Goal: Check status: Check status

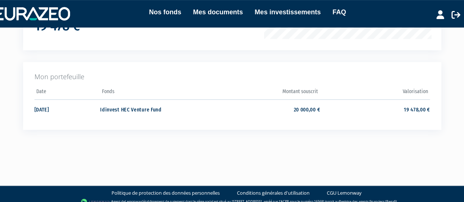
scroll to position [161, 0]
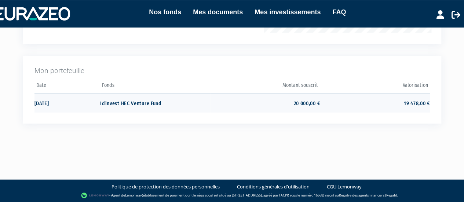
click at [147, 102] on td "Idinvest HEC Venture Fund" at bounding box center [155, 102] width 110 height 19
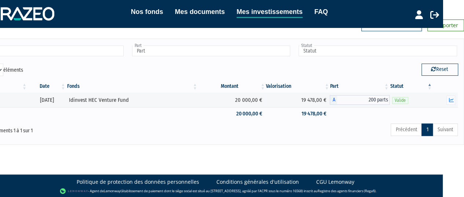
scroll to position [32, 0]
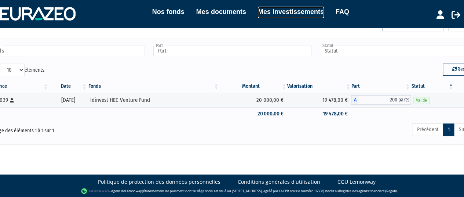
click at [288, 9] on link "Mes investissements" at bounding box center [291, 12] width 66 height 11
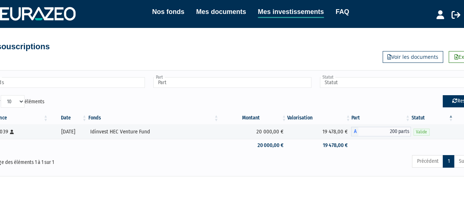
click at [459, 102] on button "Reset" at bounding box center [461, 101] width 37 height 12
type input "Fonds"
type input "Part"
type input "Statut"
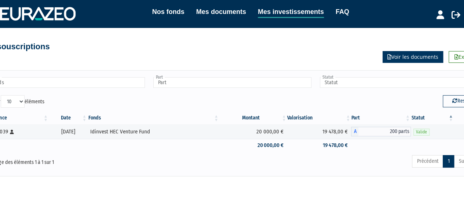
click at [402, 56] on link "Voir les documents" at bounding box center [413, 57] width 61 height 12
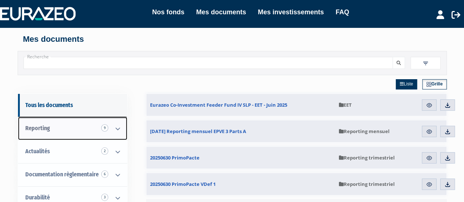
click at [117, 126] on icon at bounding box center [117, 128] width 19 height 23
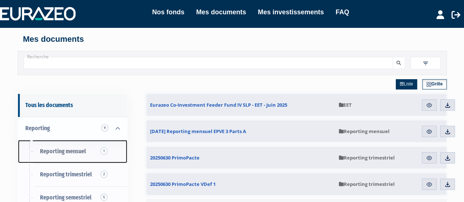
click at [71, 152] on span "Reporting mensuel 1" at bounding box center [63, 151] width 46 height 7
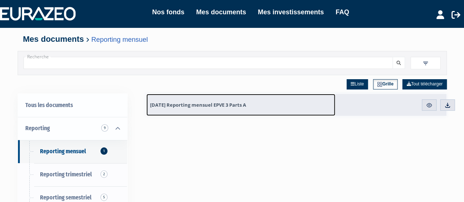
click at [220, 103] on span "[DATE] Reporting mensuel EPVE 3 Parts A" at bounding box center [198, 105] width 96 height 7
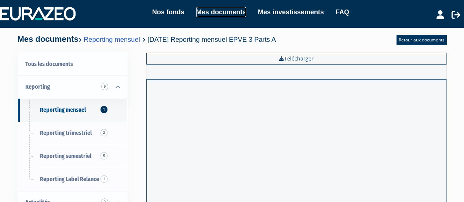
click at [227, 11] on link "Mes documents" at bounding box center [221, 12] width 50 height 10
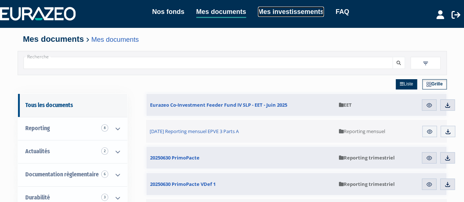
click at [298, 11] on link "Mes investissements" at bounding box center [291, 12] width 66 height 10
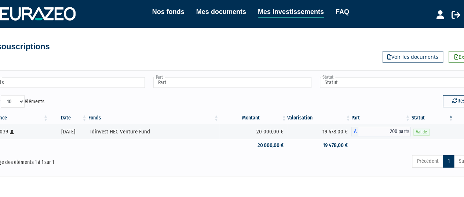
click at [247, 110] on div "Référence Date Fonds Montant Valorisation Part Statut HEC-6039 [Français] Perso…" at bounding box center [232, 131] width 506 height 44
click at [440, 13] on icon at bounding box center [441, 14] width 8 height 9
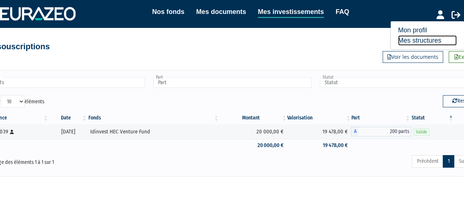
click at [414, 40] on link "Mes structures" at bounding box center [427, 40] width 59 height 10
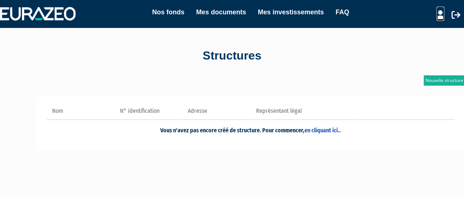
click at [438, 12] on icon at bounding box center [441, 14] width 8 height 9
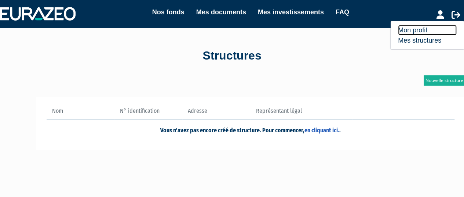
click at [414, 26] on link "Mon profil" at bounding box center [427, 30] width 59 height 10
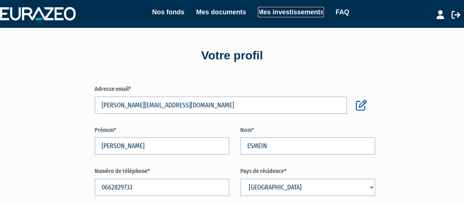
click at [303, 14] on link "Mes investissements" at bounding box center [291, 12] width 66 height 10
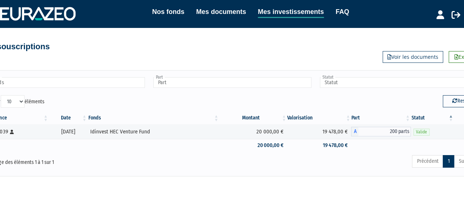
scroll to position [0, 21]
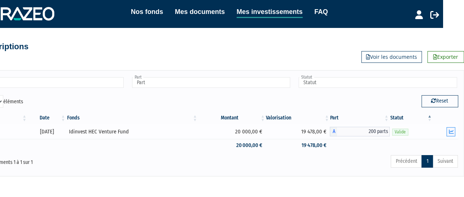
click at [452, 131] on icon "button" at bounding box center [451, 131] width 5 height 5
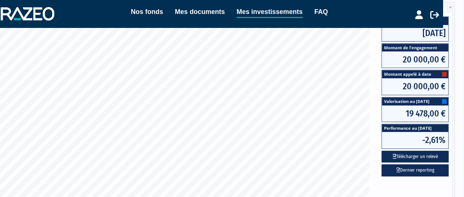
scroll to position [142, 21]
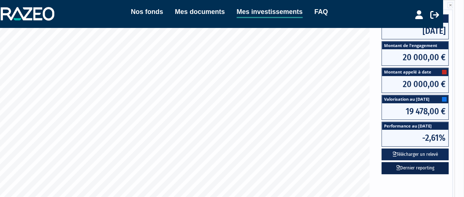
click at [419, 164] on link "Dernier reporting" at bounding box center [415, 168] width 67 height 12
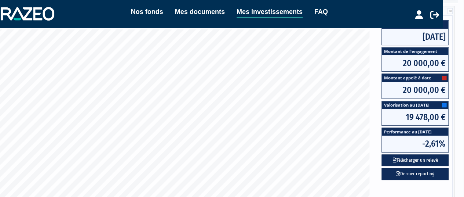
scroll to position [125, 21]
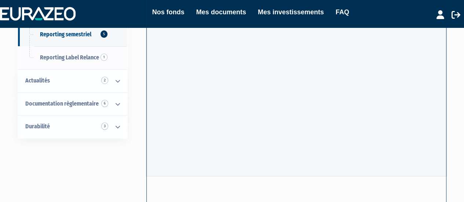
scroll to position [99, 0]
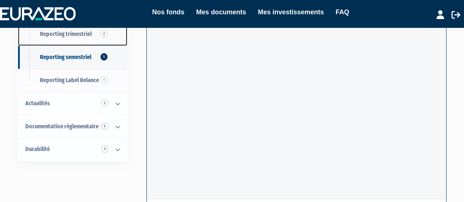
click at [69, 31] on span "Reporting trimestriel 2" at bounding box center [66, 33] width 52 height 7
